Goal: Transaction & Acquisition: Obtain resource

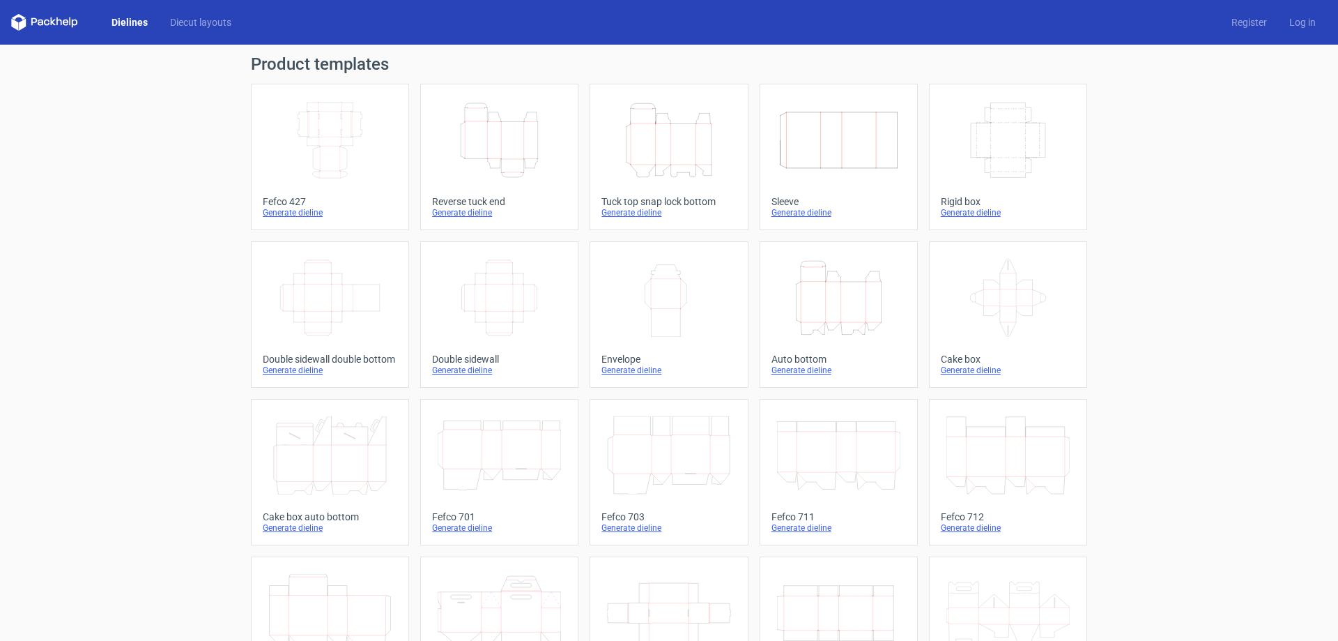
click at [337, 143] on icon "Width Depth Height" at bounding box center [329, 140] width 123 height 78
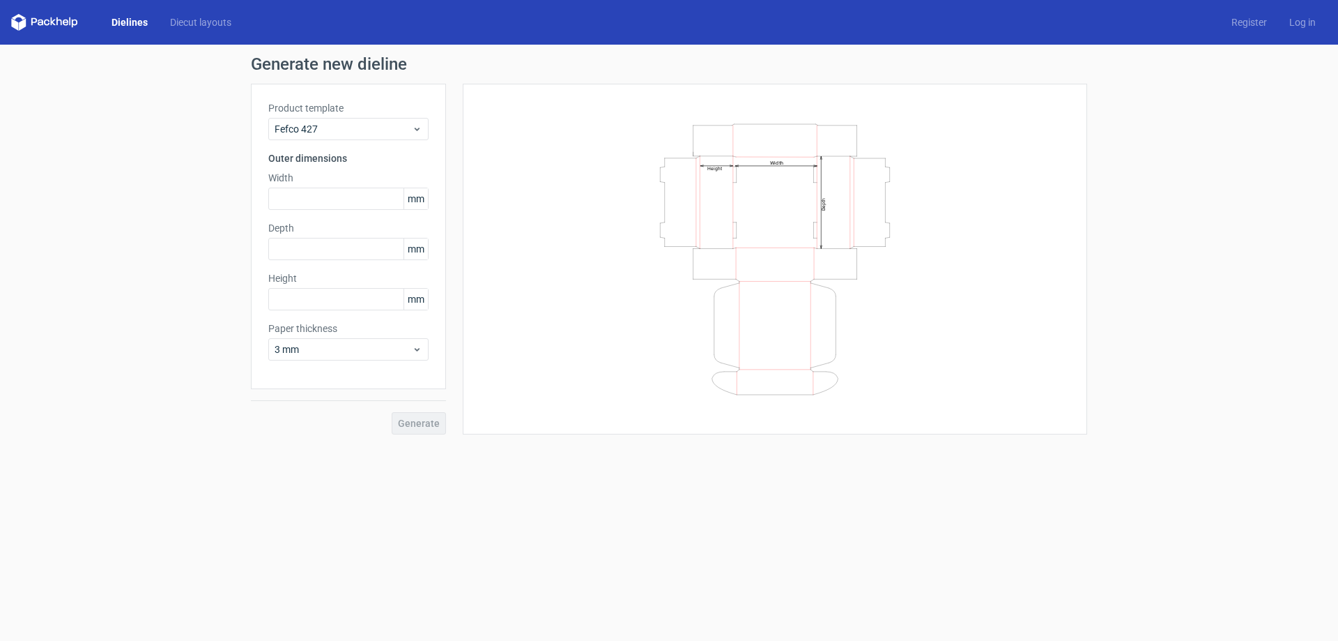
click at [331, 220] on div "Product template Fefco 427 Outer dimensions Width mm Depth mm Height mm Paper t…" at bounding box center [348, 236] width 195 height 305
drag, startPoint x: 330, startPoint y: 215, endPoint x: 329, endPoint y: 198, distance: 17.4
click at [330, 215] on div "Product template Fefco 427 Outer dimensions Width mm Depth mm Height mm Paper t…" at bounding box center [348, 236] width 195 height 305
click at [329, 197] on input "text" at bounding box center [348, 198] width 160 height 22
type input "320"
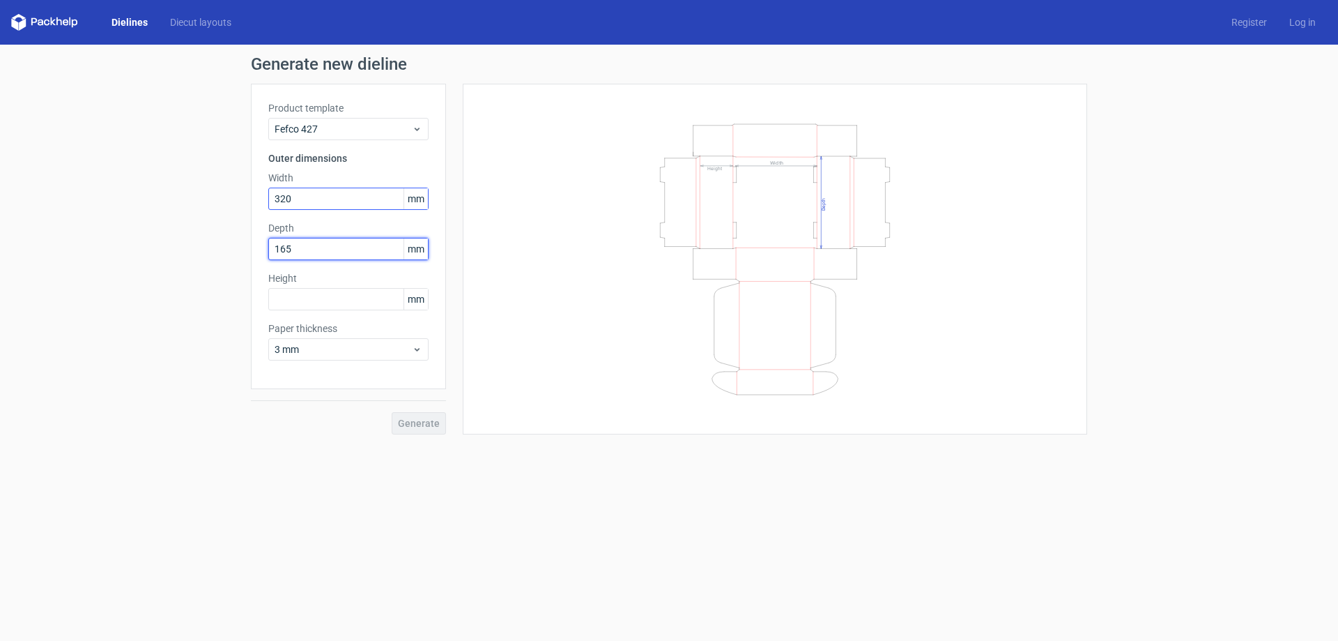
type input "165"
type input "93"
click at [312, 350] on span "3 mm" at bounding box center [343, 349] width 137 height 14
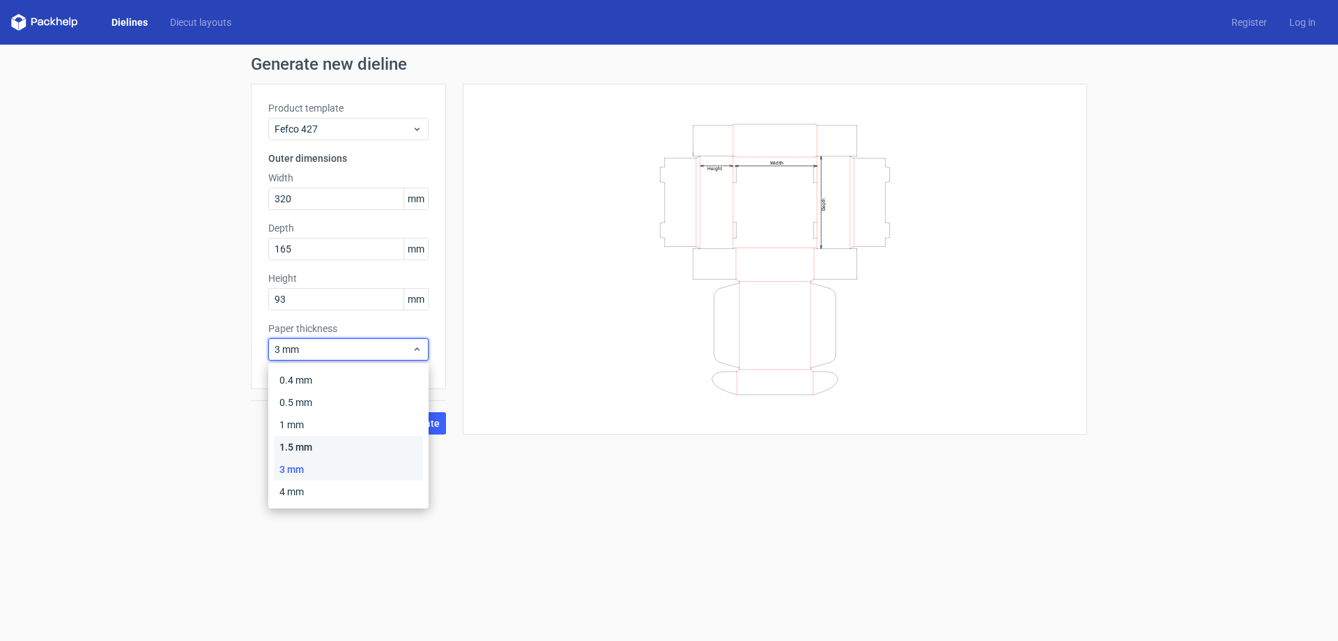
click at [314, 443] on div "1.5 mm" at bounding box center [348, 447] width 149 height 22
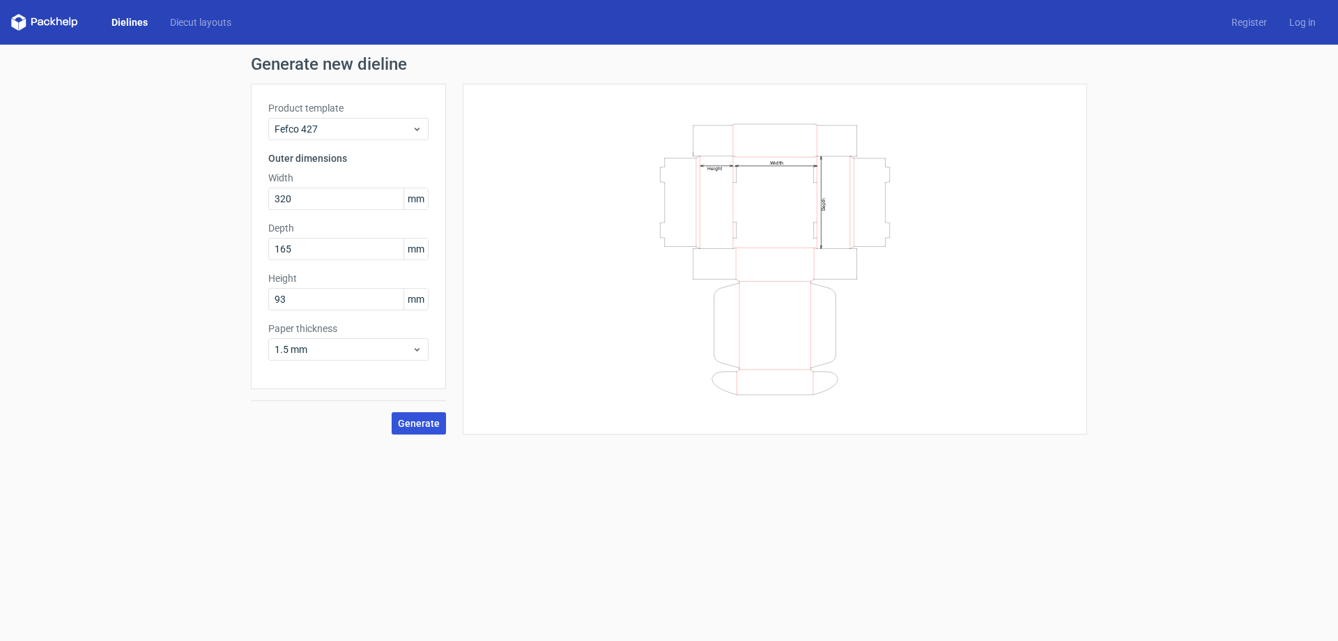
click at [411, 427] on span "Generate" at bounding box center [419, 423] width 42 height 10
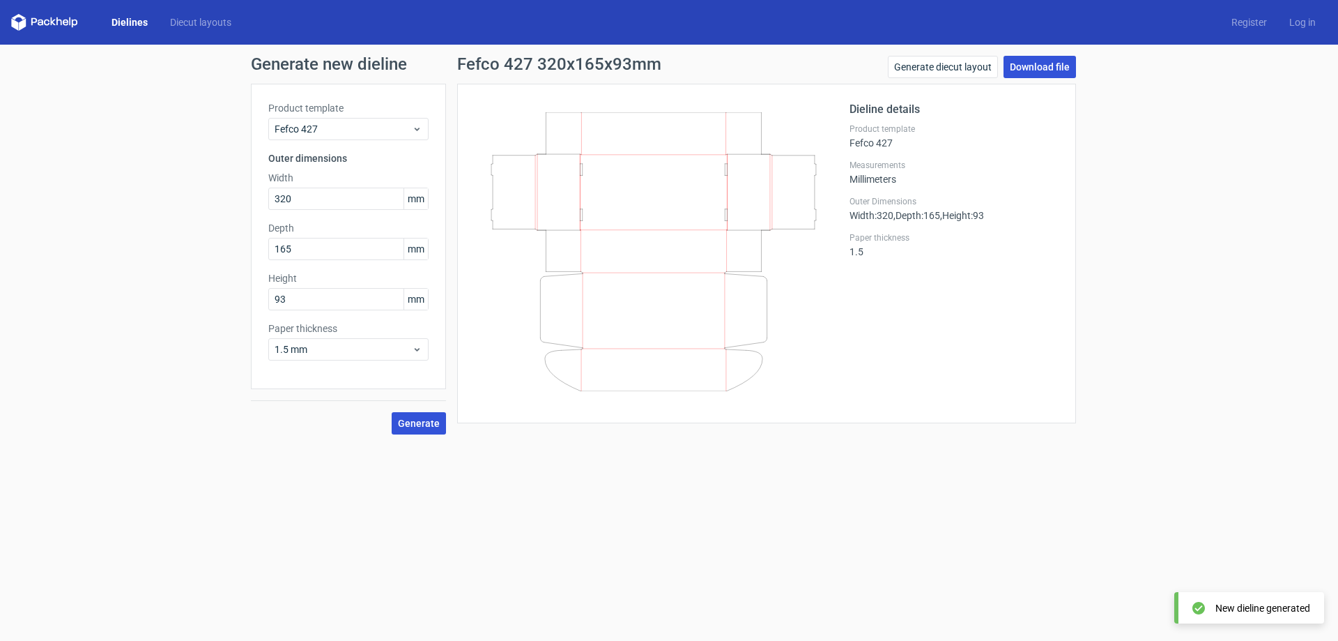
click at [1044, 68] on link "Download file" at bounding box center [1040, 67] width 72 height 22
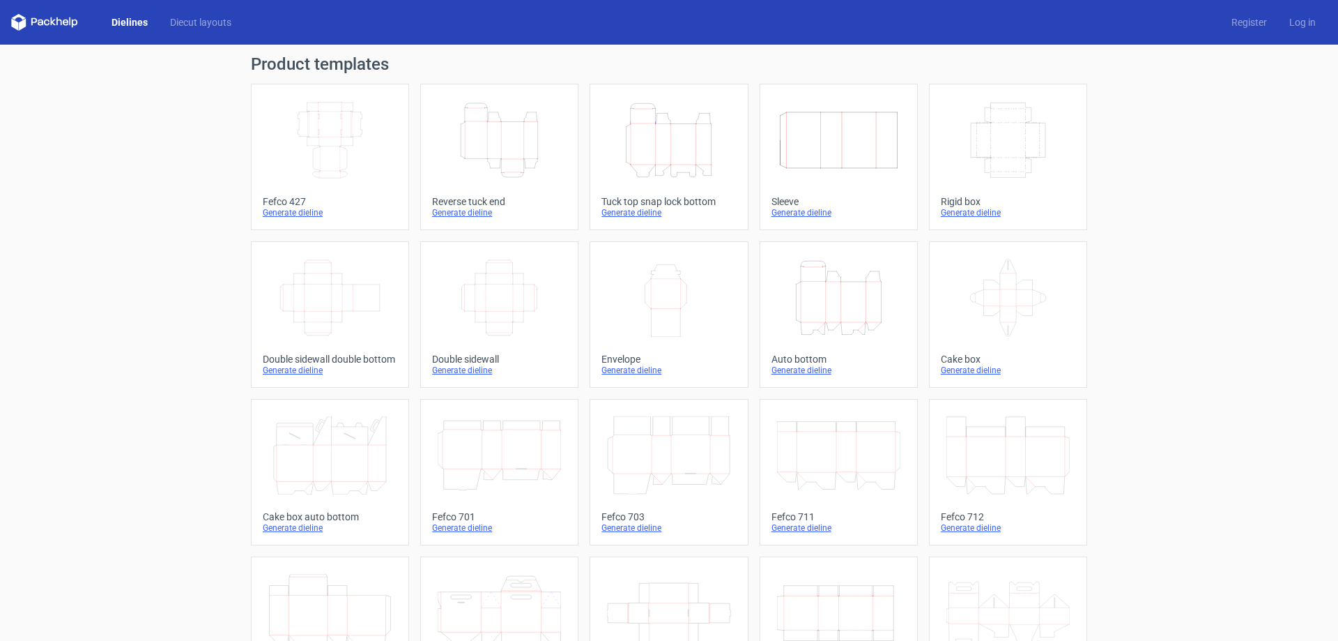
click at [316, 138] on icon "Width Depth Height" at bounding box center [329, 140] width 123 height 78
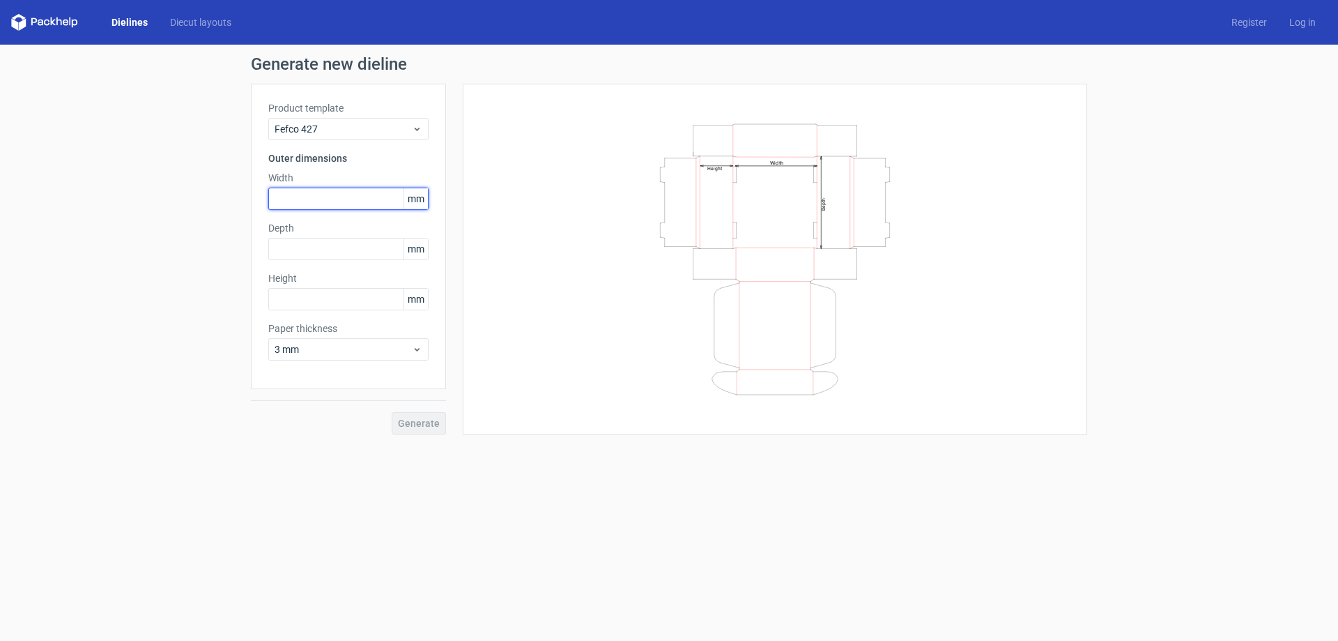
click at [314, 199] on input "text" at bounding box center [348, 198] width 160 height 22
type input "320"
type input "165"
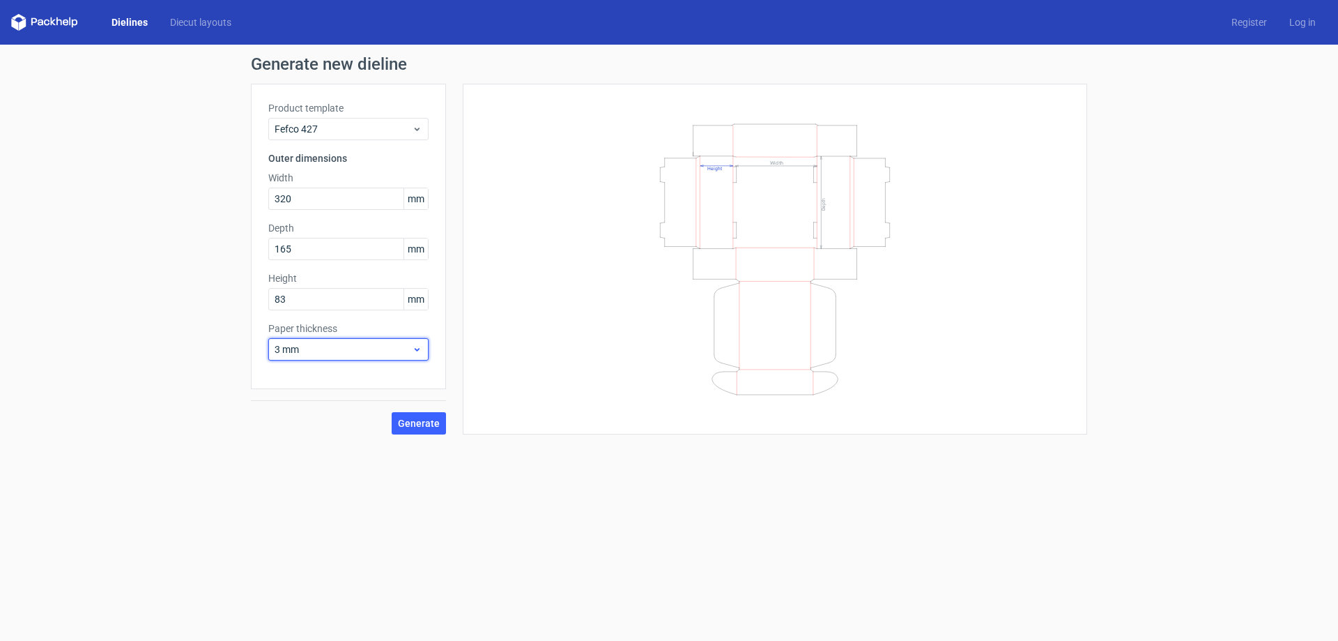
click at [325, 355] on span "3 mm" at bounding box center [343, 349] width 137 height 14
click at [315, 443] on div "1.5 mm" at bounding box center [348, 447] width 149 height 22
click at [412, 421] on span "Generate" at bounding box center [419, 423] width 42 height 10
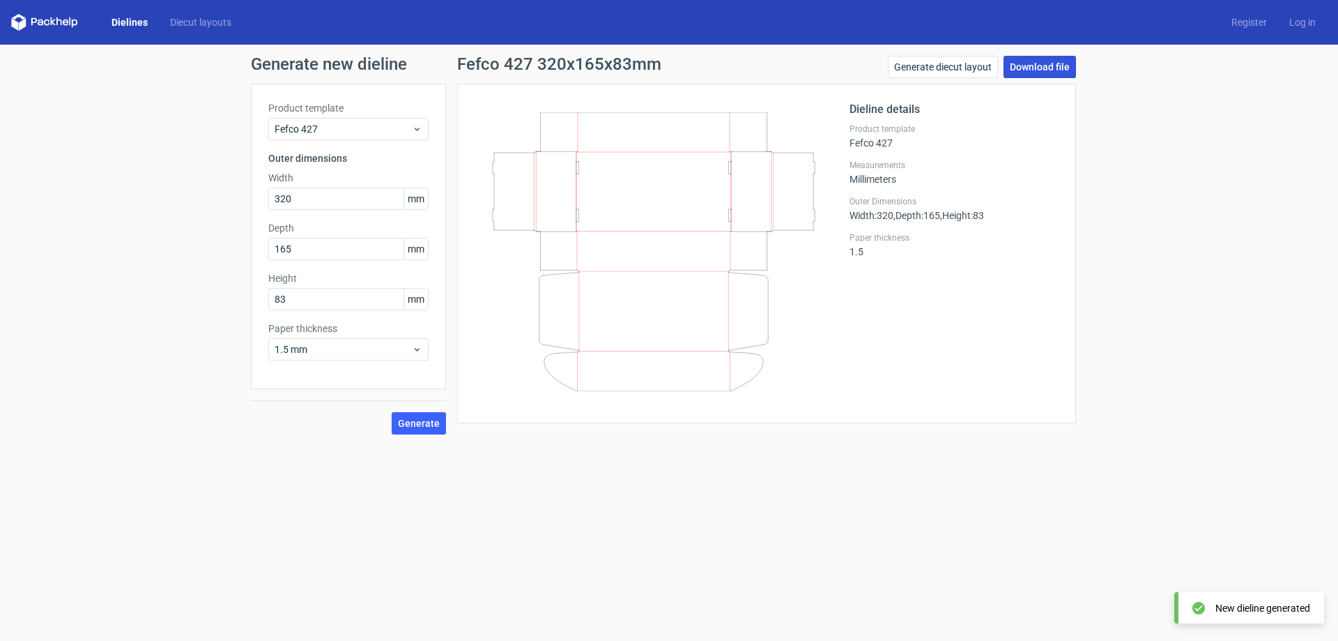
click at [1037, 71] on link "Download file" at bounding box center [1040, 67] width 72 height 22
drag, startPoint x: 277, startPoint y: 304, endPoint x: 259, endPoint y: 304, distance: 17.4
click at [259, 304] on div "Product template Fefco 427 Outer dimensions Width 320 mm Depth 165 mm Height 83…" at bounding box center [348, 236] width 195 height 305
type input "93"
click at [416, 428] on span "Generate" at bounding box center [419, 423] width 42 height 10
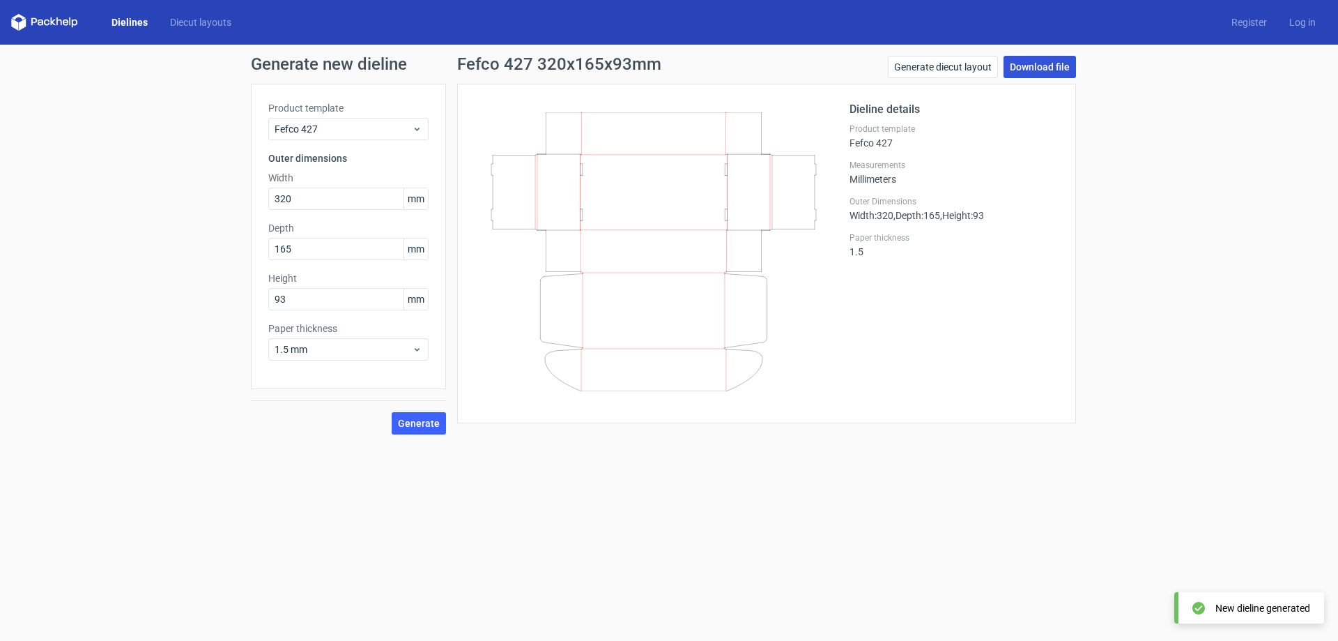
click at [1039, 74] on link "Download file" at bounding box center [1040, 67] width 72 height 22
